Goal: Information Seeking & Learning: Compare options

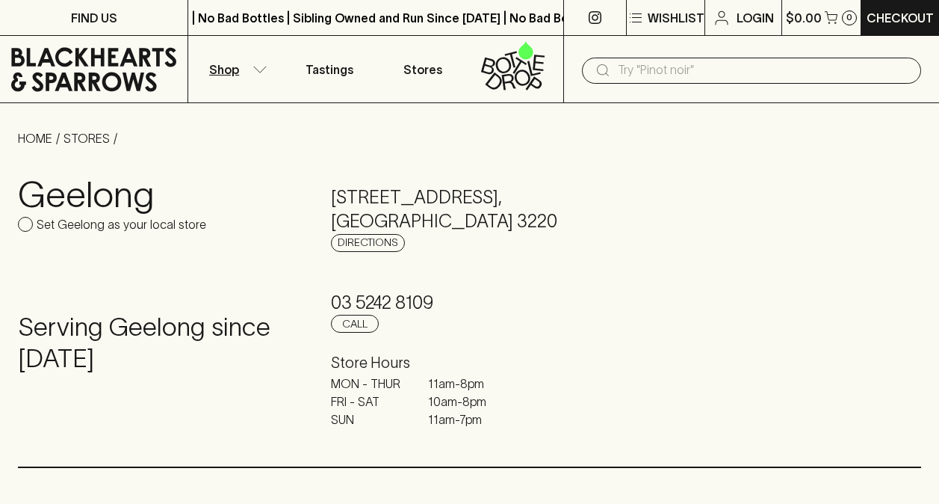
click at [259, 69] on icon "button" at bounding box center [260, 69] width 15 height 7
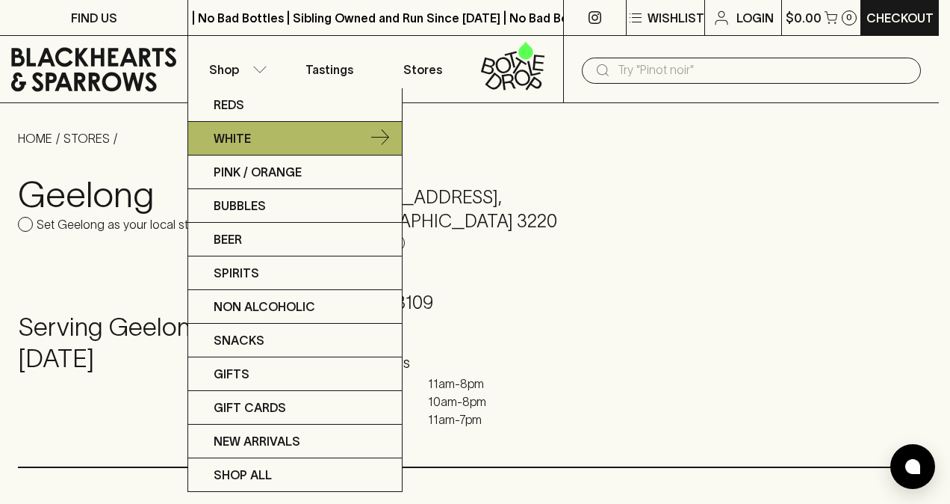
click at [234, 134] on p "White" at bounding box center [232, 138] width 37 height 18
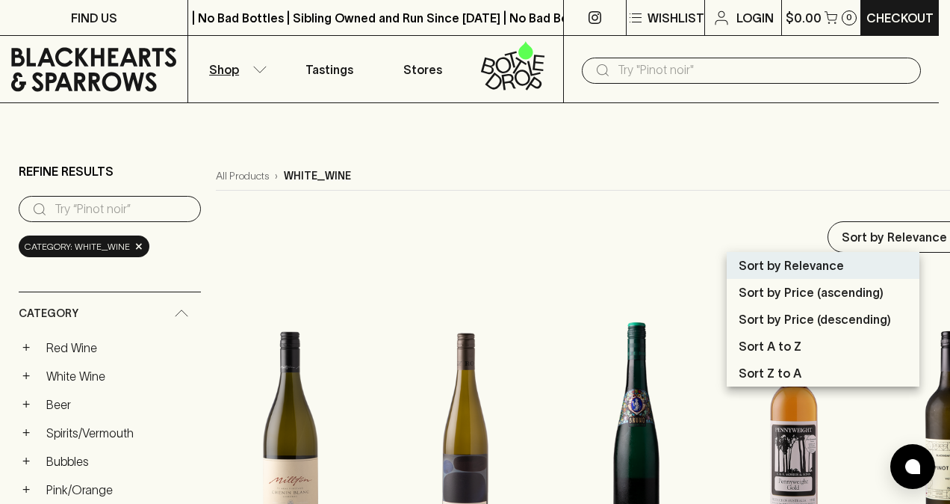
click at [808, 289] on p "Sort by Price (ascending)" at bounding box center [811, 292] width 145 height 18
type input "price:asc"
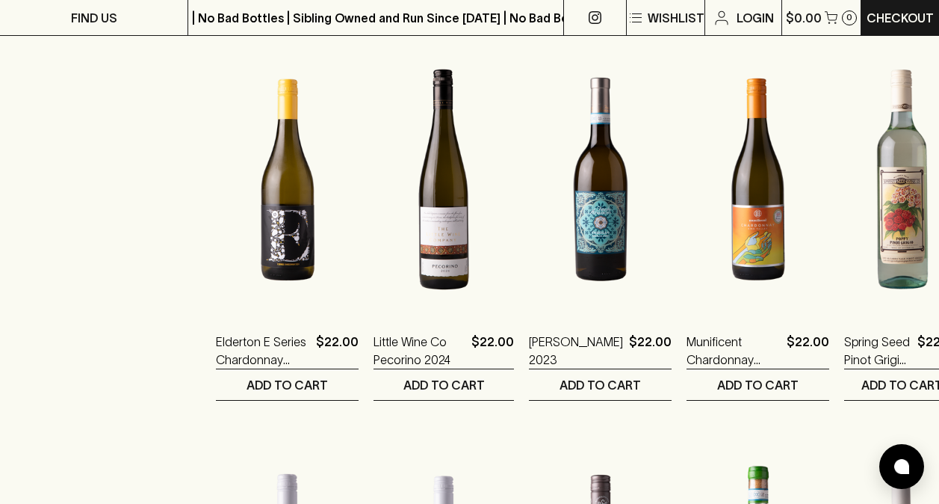
scroll to position [971, 0]
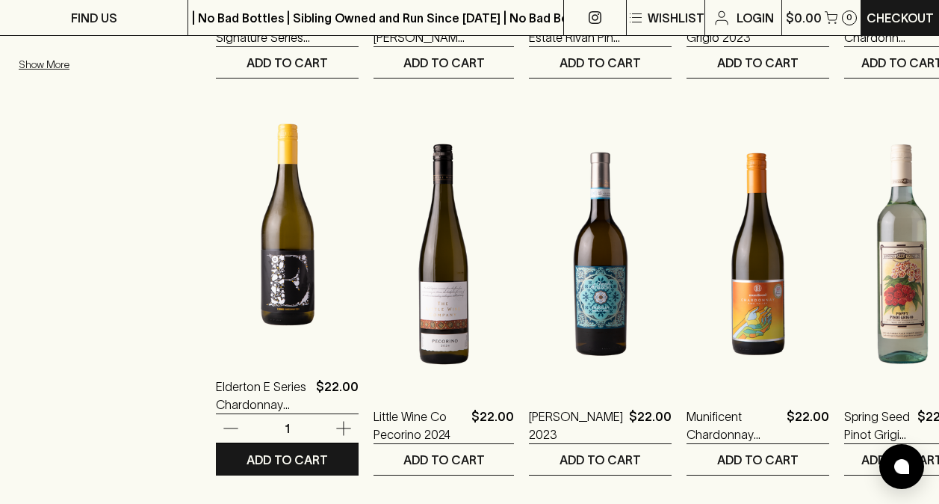
click at [278, 273] on img at bounding box center [287, 224] width 143 height 262
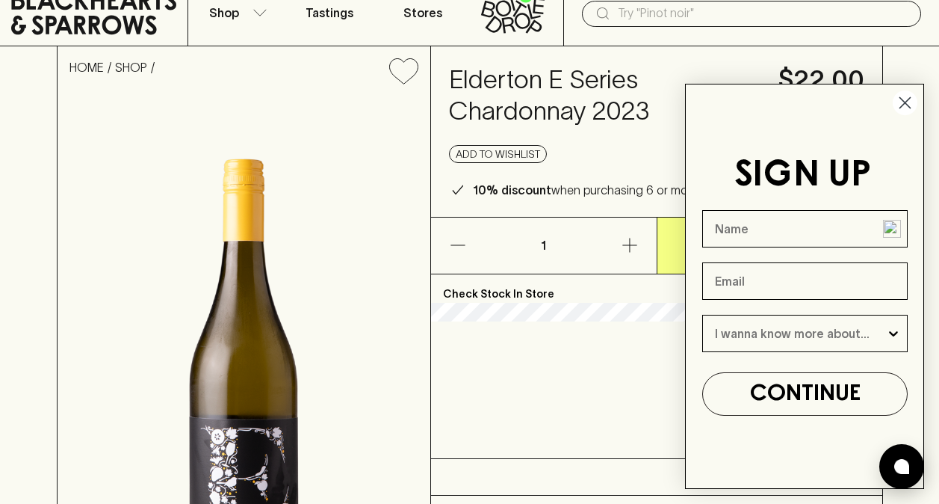
scroll to position [75, 0]
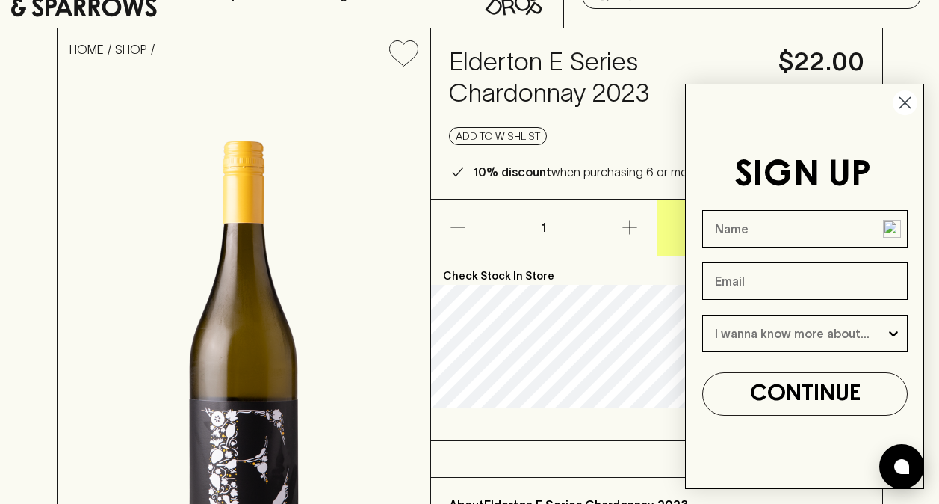
click at [903, 96] on circle "Close dialog" at bounding box center [905, 102] width 25 height 25
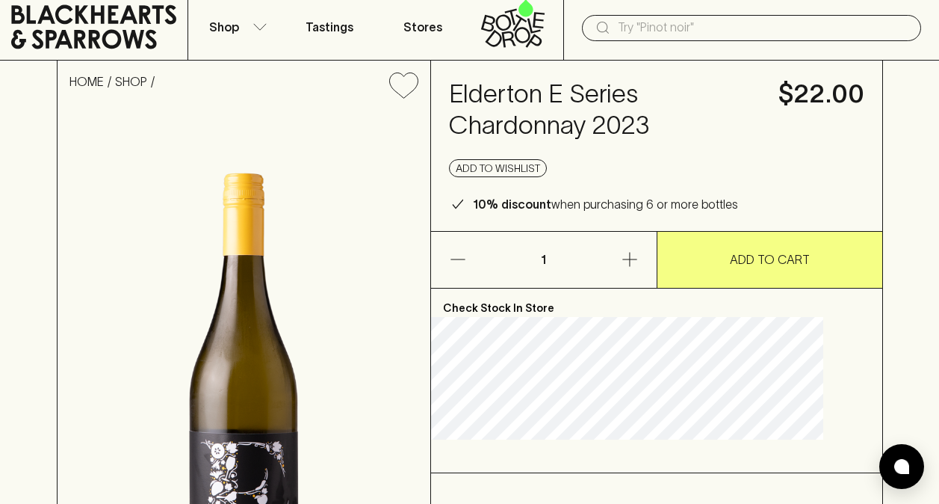
scroll to position [0, 0]
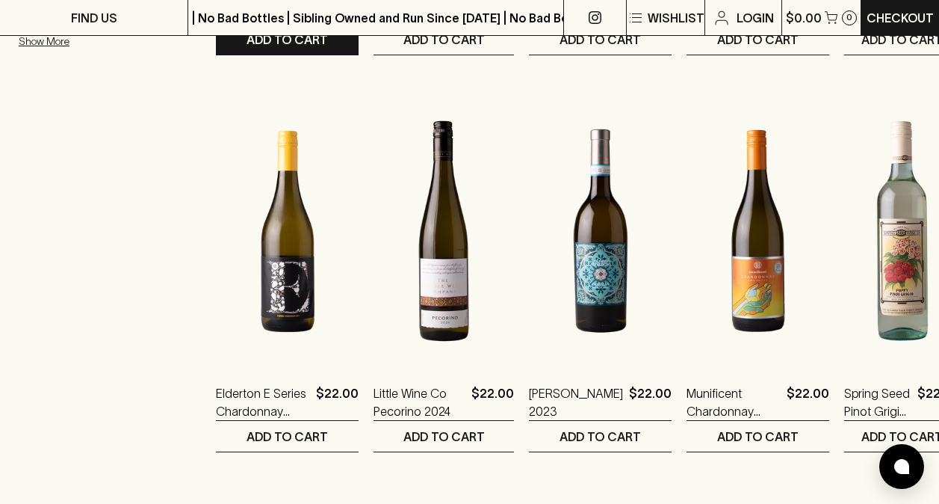
scroll to position [1046, 0]
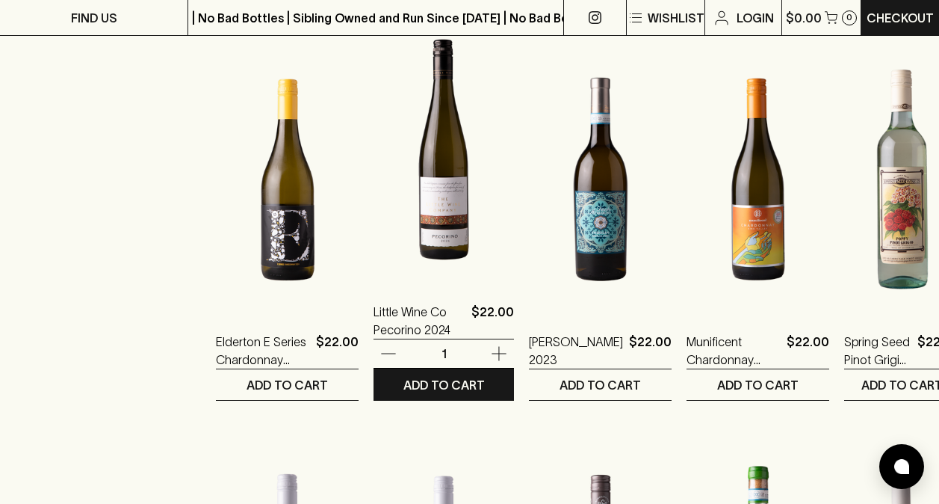
click at [427, 202] on img at bounding box center [444, 150] width 140 height 262
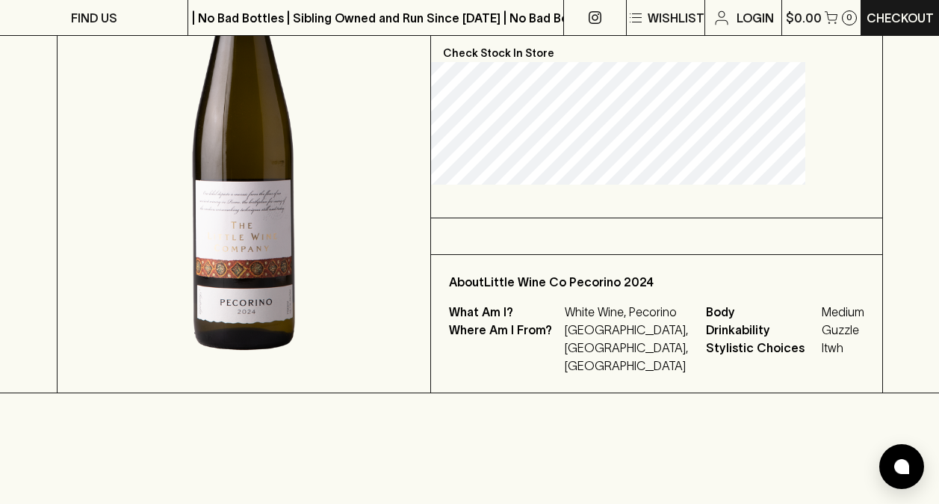
scroll to position [299, 0]
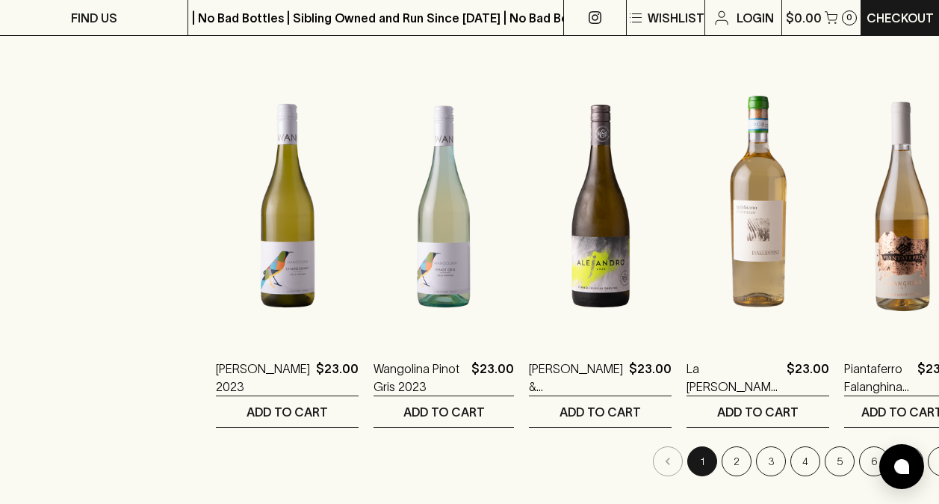
scroll to position [1420, 0]
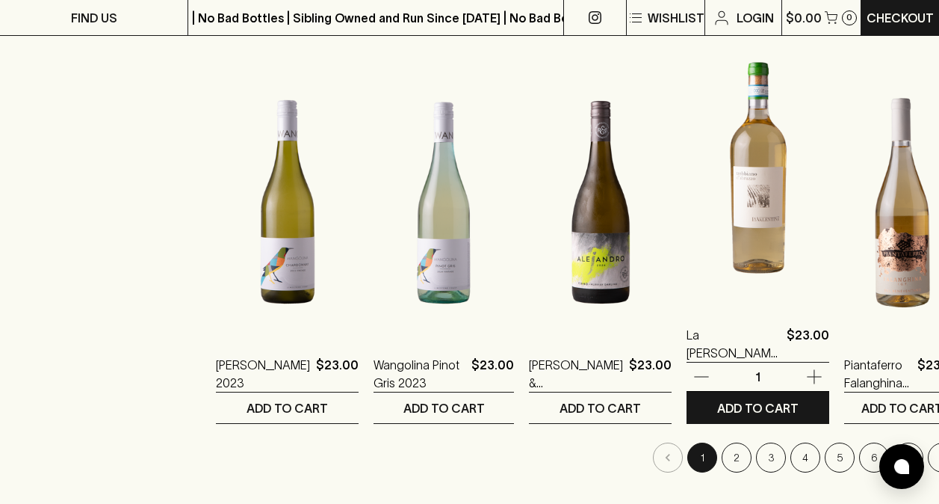
click at [711, 205] on img at bounding box center [758, 173] width 143 height 262
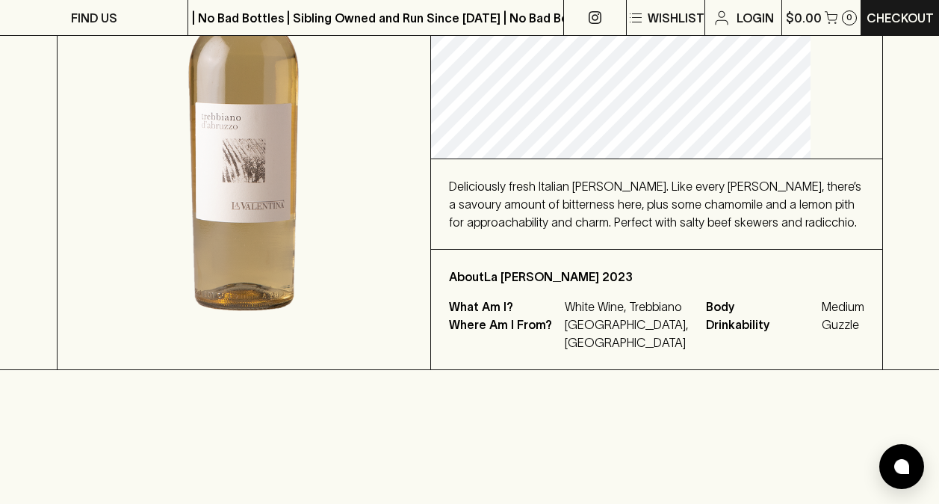
scroll to position [299, 0]
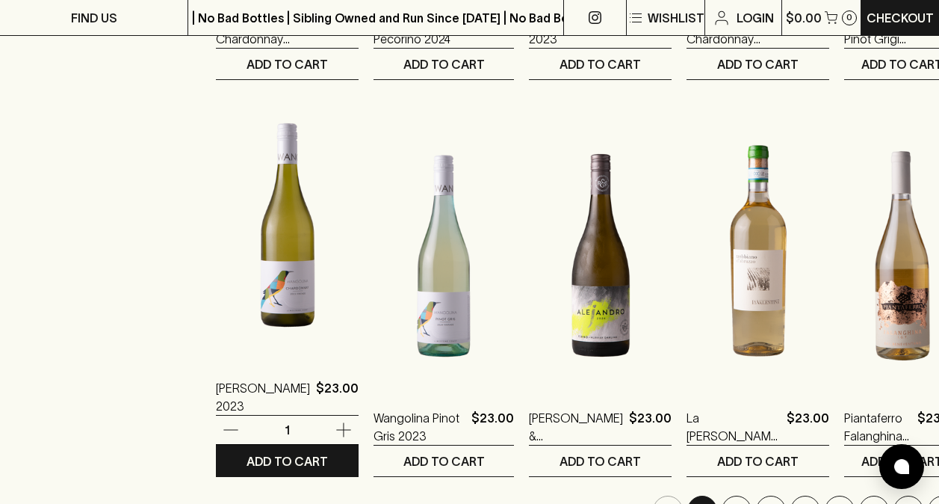
scroll to position [1420, 0]
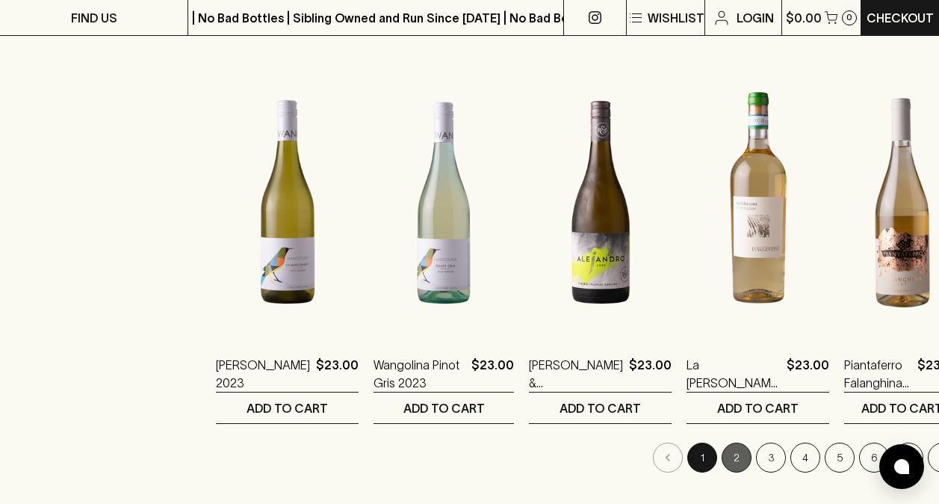
click at [722, 454] on button "2" at bounding box center [737, 457] width 30 height 30
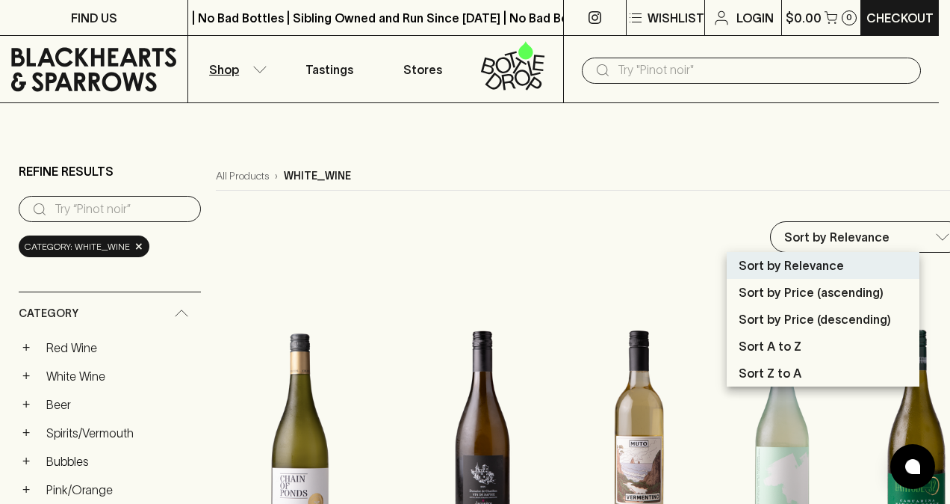
click at [825, 291] on p "Sort by Price (ascending)" at bounding box center [811, 292] width 145 height 18
type input "price:asc"
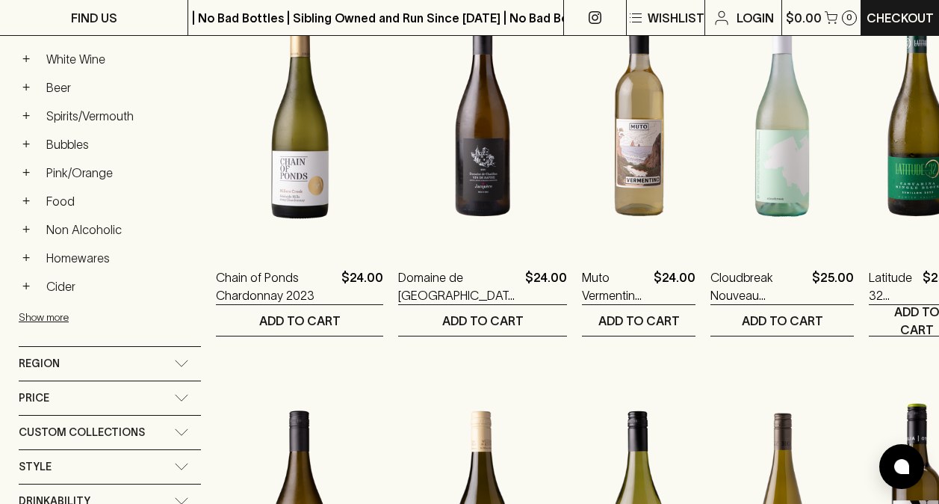
scroll to position [299, 0]
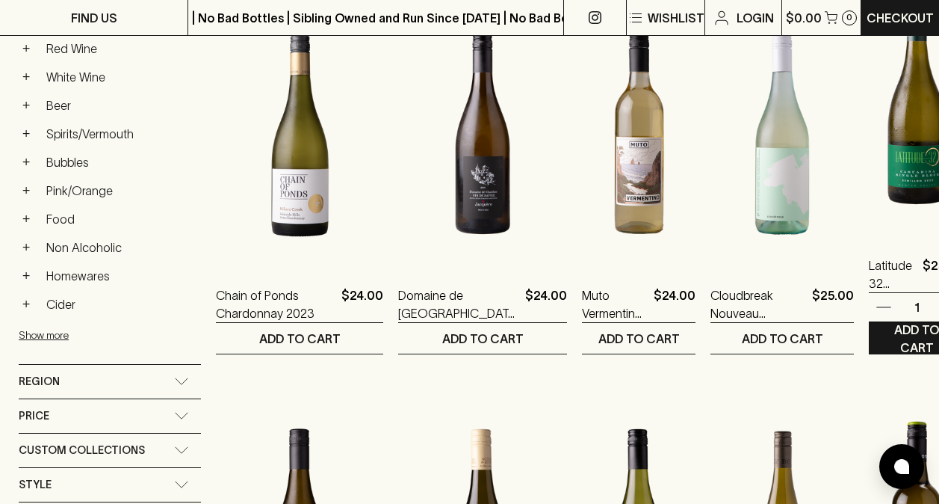
click at [869, 167] on img at bounding box center [917, 103] width 96 height 262
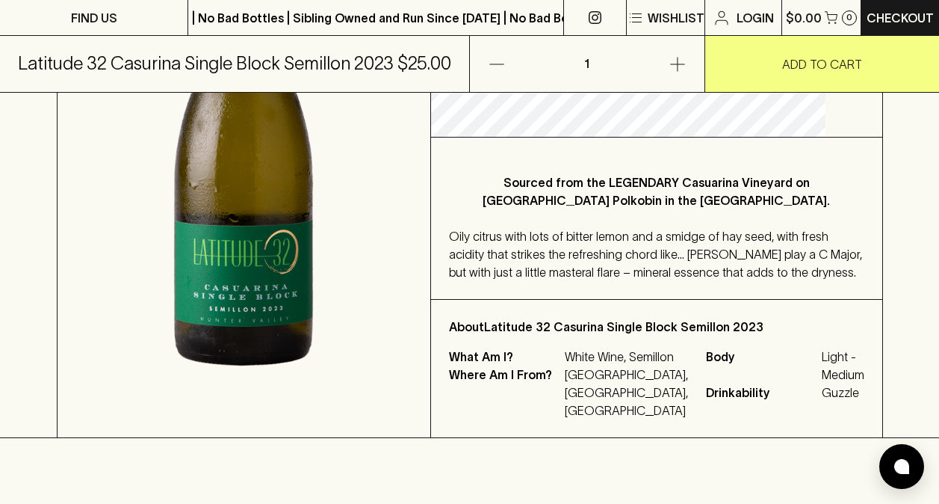
scroll to position [374, 0]
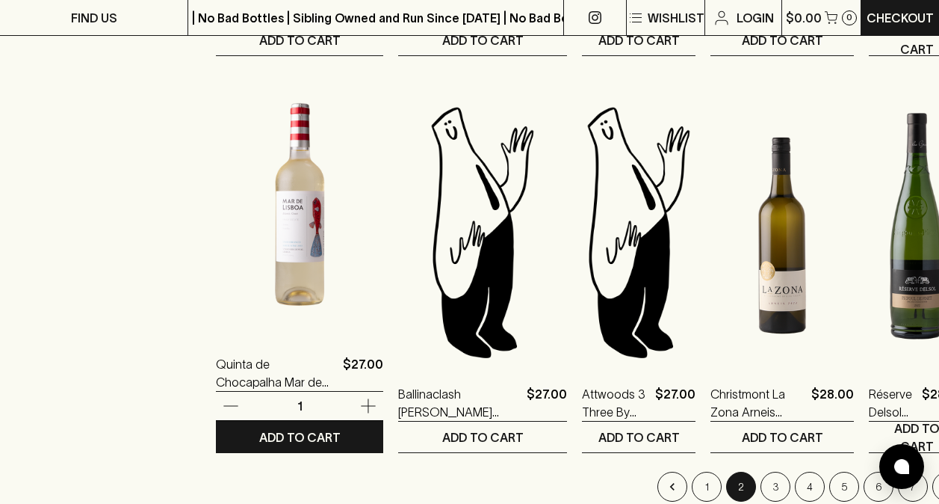
scroll to position [1420, 0]
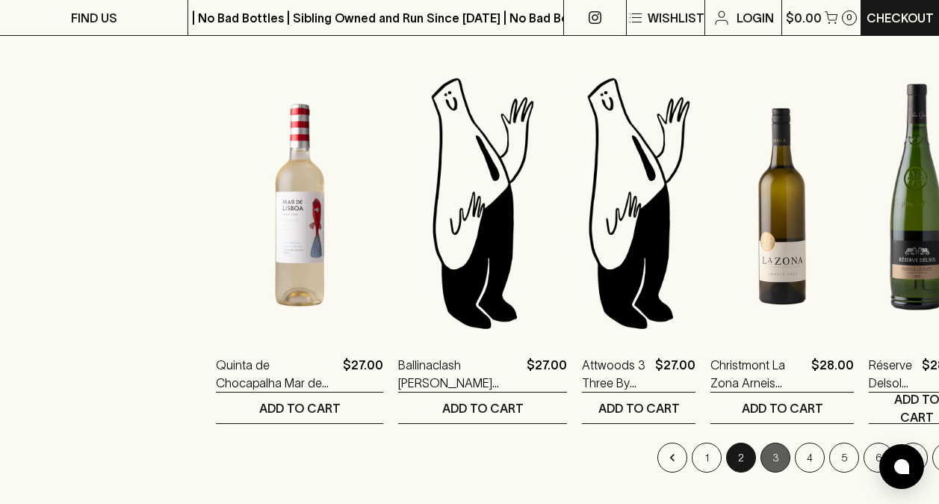
click at [761, 452] on button "3" at bounding box center [776, 457] width 30 height 30
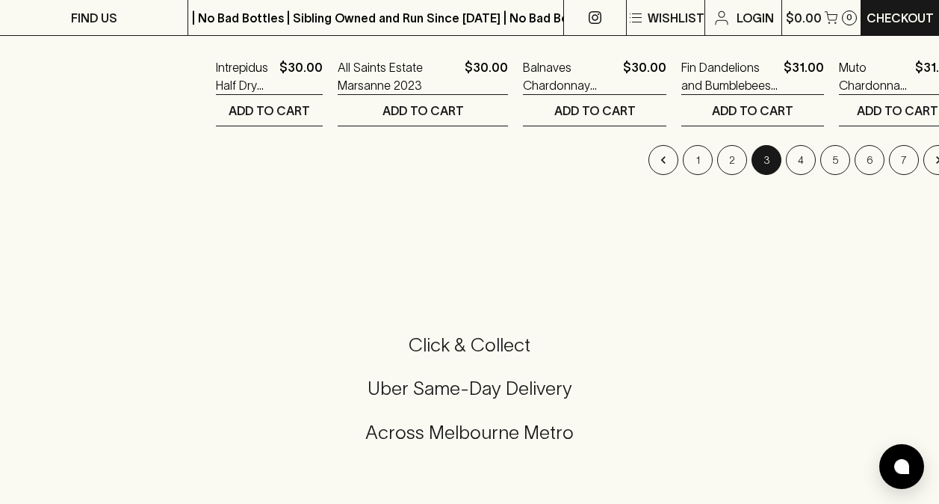
scroll to position [1718, 0]
click at [786, 159] on button "4" at bounding box center [801, 158] width 30 height 30
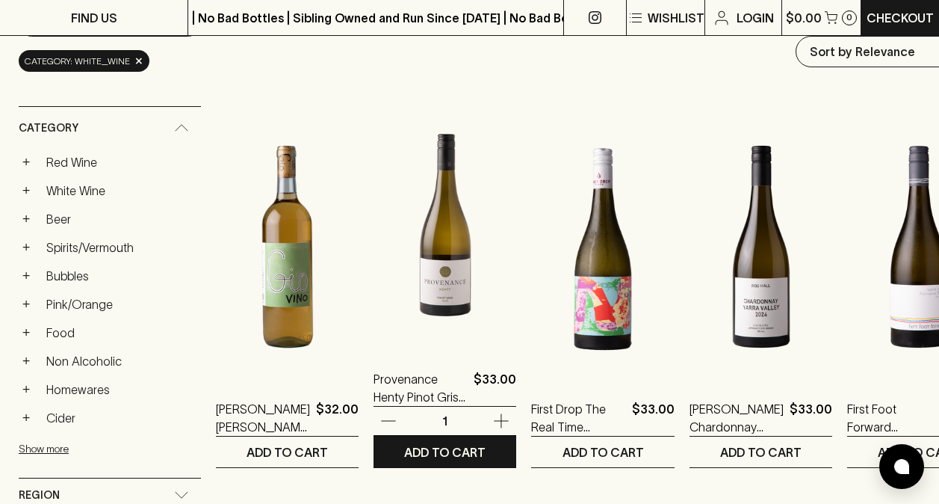
scroll to position [224, 0]
